Goal: Submit feedback/report problem

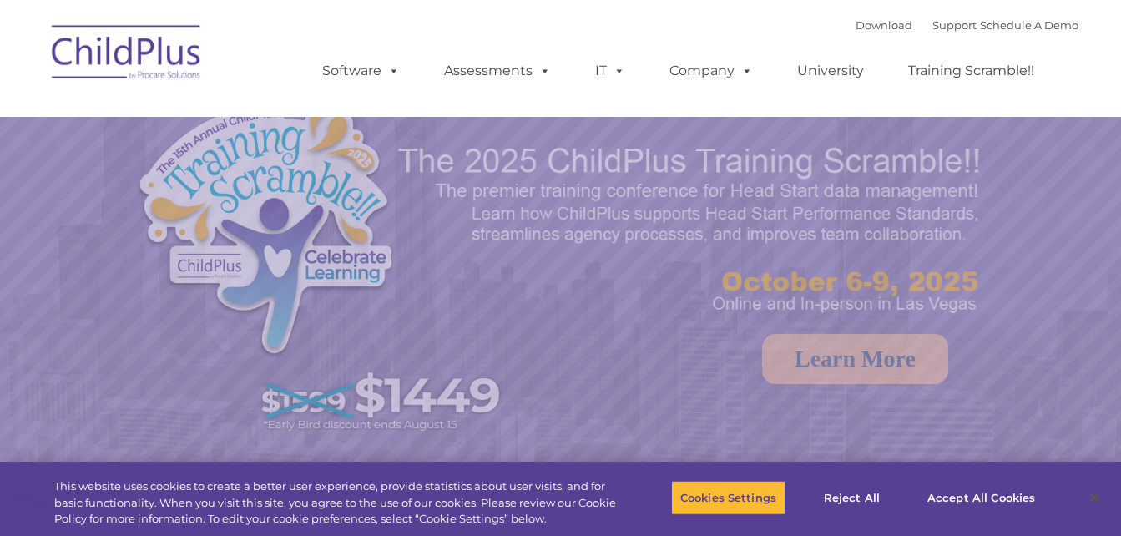
select select "MEDIUM"
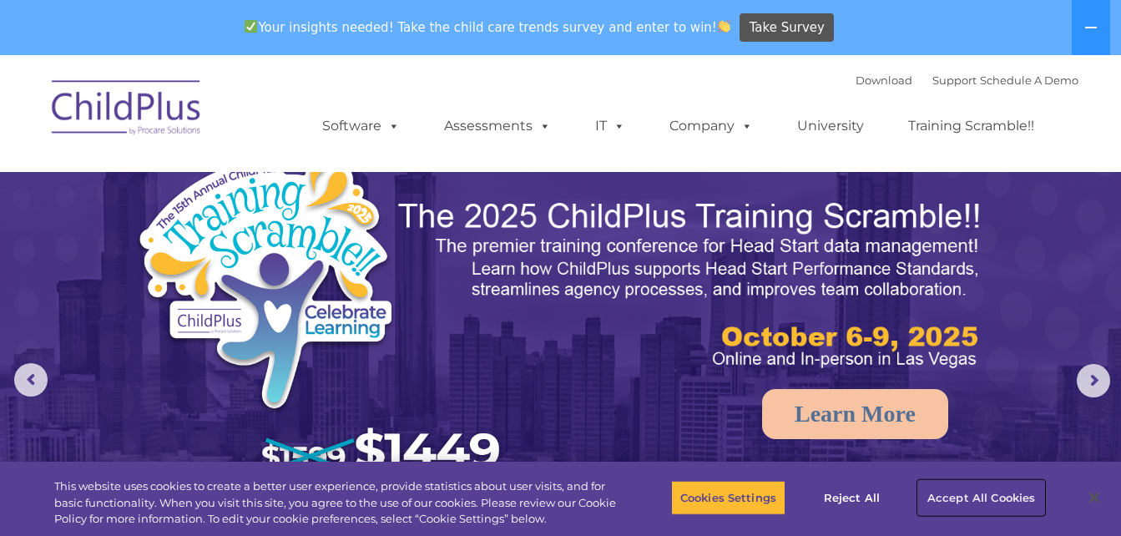
click at [979, 489] on button "Accept All Cookies" at bounding box center [981, 497] width 126 height 35
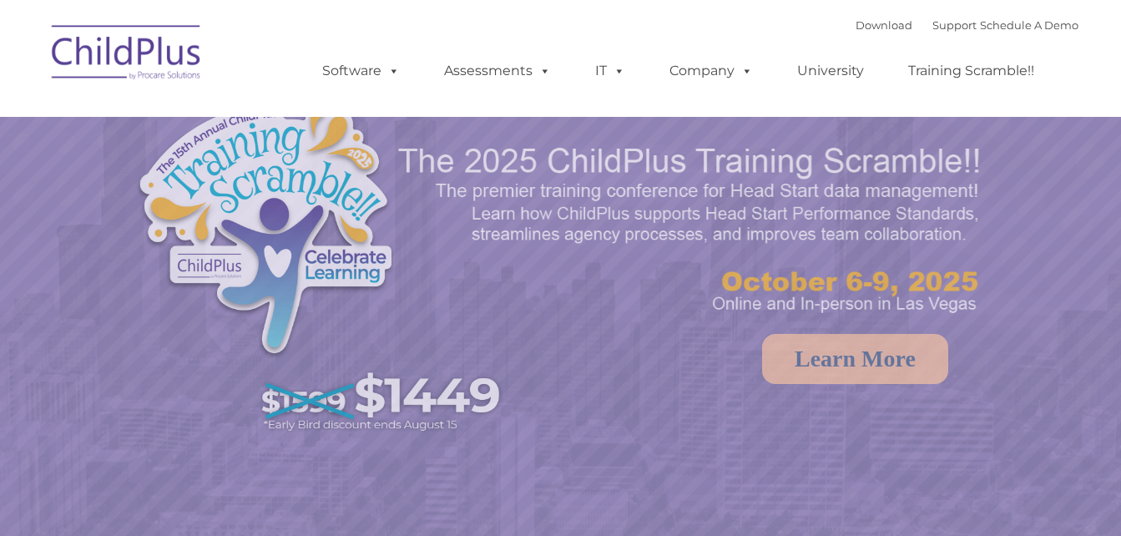
select select "MEDIUM"
